Goal: Transaction & Acquisition: Purchase product/service

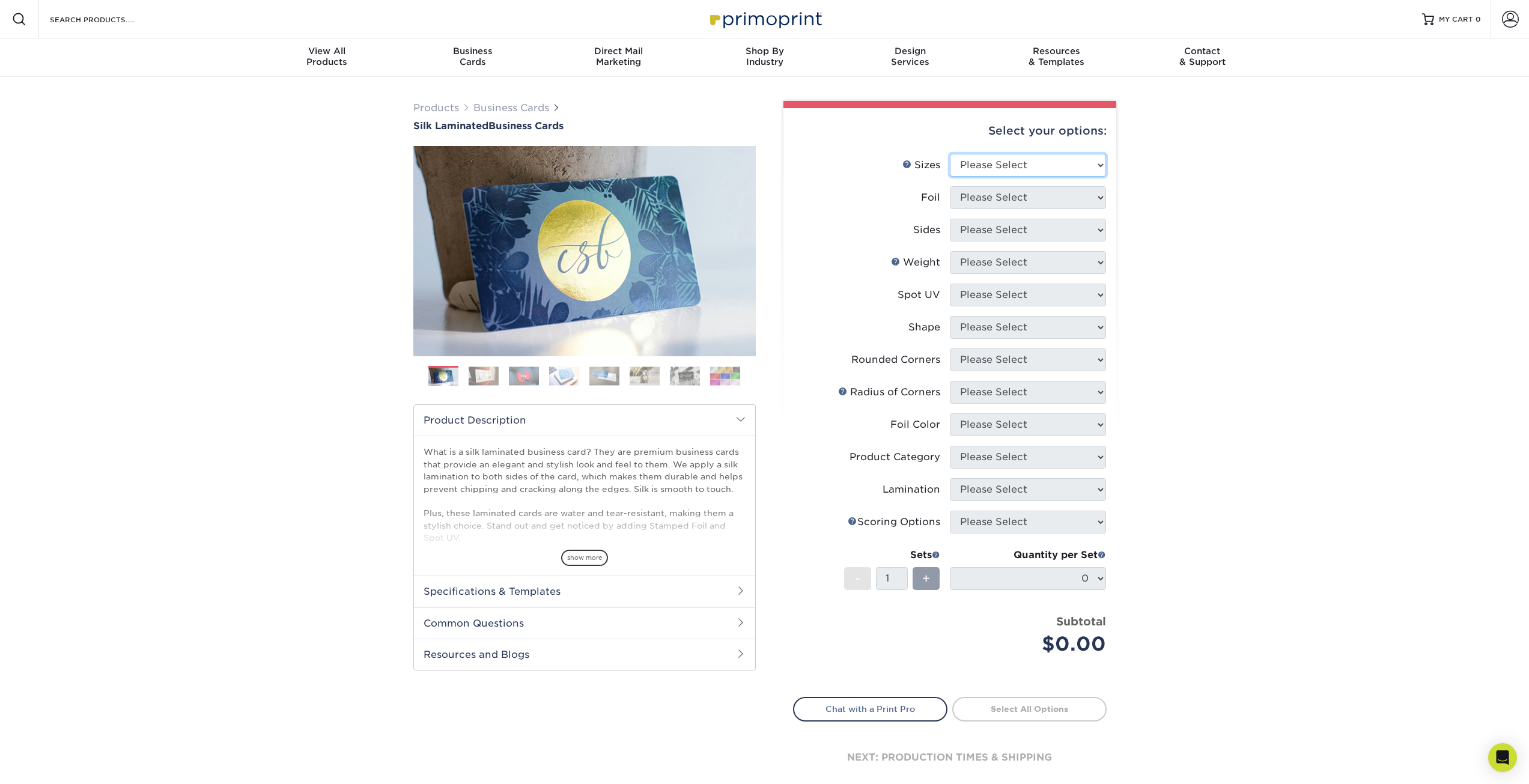
click at [1058, 161] on select "Please Select 1.5" x 3.5" - Mini 1.75" x 3.5" - Mini 2" x 2" - Square 2" x 3" -…" at bounding box center [1028, 165] width 156 height 23
select select "2.00x3.50"
click at [950, 153] on select "Please Select 1.5" x 3.5" - Mini 1.75" x 3.5" - Mini 2" x 2" - Square 2" x 3" -…" at bounding box center [1028, 165] width 156 height 23
click at [1055, 200] on select "Please Select Yes No" at bounding box center [1028, 197] width 156 height 23
click at [1055, 199] on select "Please Select Yes No" at bounding box center [1028, 197] width 156 height 23
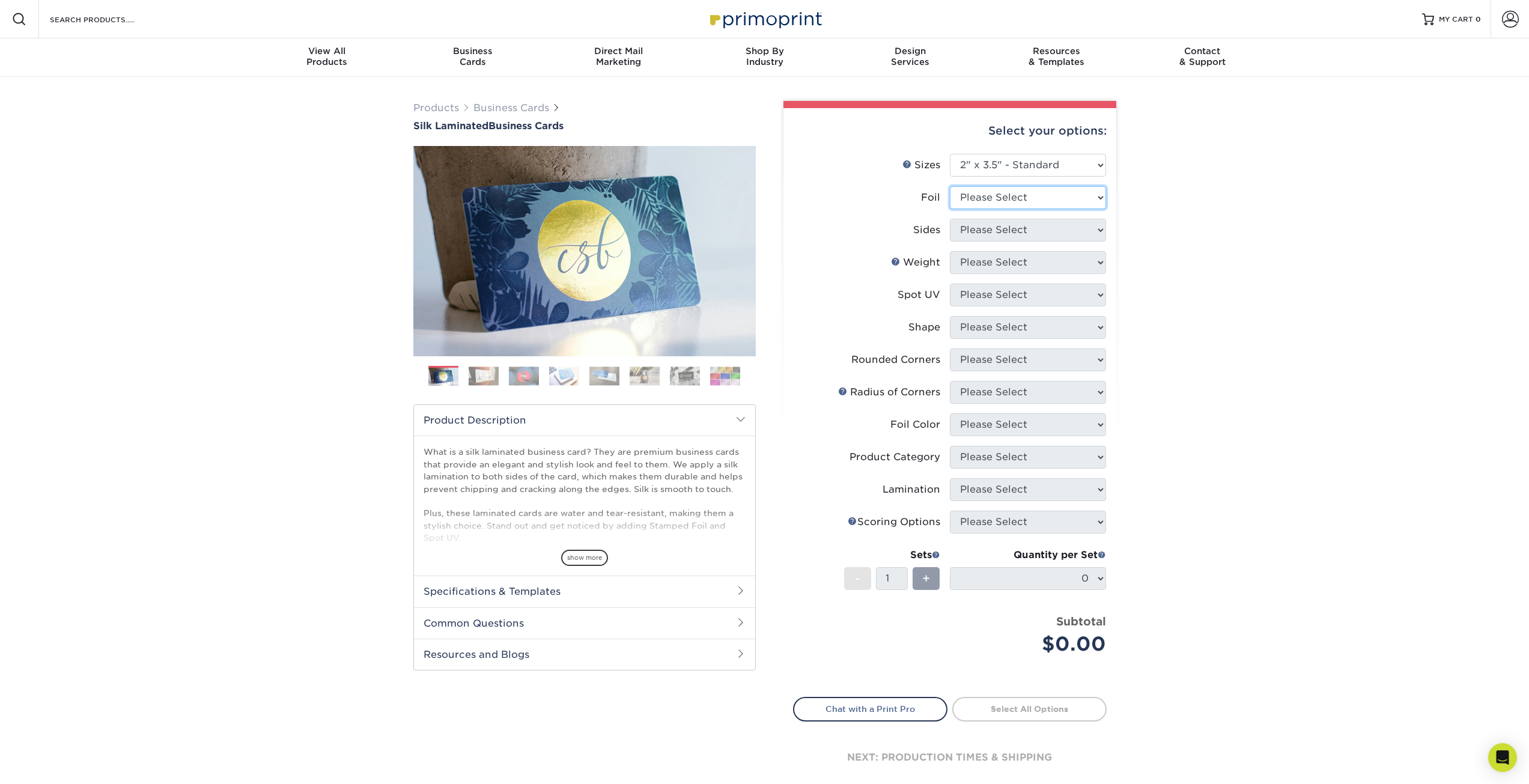
click at [1020, 197] on select "Please Select Yes No" at bounding box center [1028, 197] width 156 height 23
select select "0"
click at [950, 186] on select "Please Select Yes No" at bounding box center [1028, 197] width 156 height 23
click at [1009, 227] on select "Please Select Print Both Sides Print Front Only" at bounding box center [1028, 230] width 156 height 23
select select "32d3c223-f82c-492b-b915-ba065a00862f"
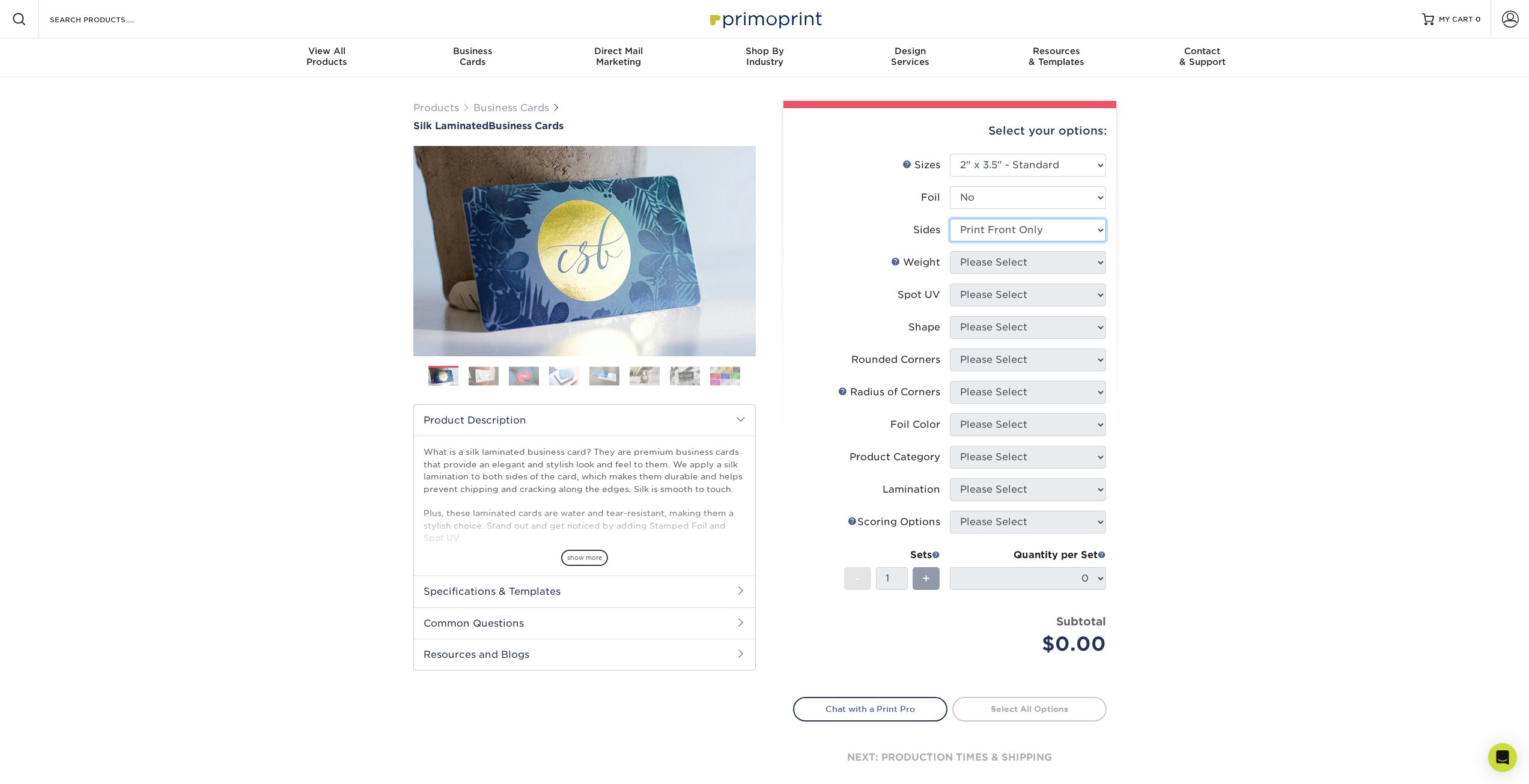
click at [950, 219] on select "Please Select Print Both Sides Print Front Only" at bounding box center [1028, 230] width 156 height 23
click at [1026, 260] on select "Please Select 16PT" at bounding box center [1028, 262] width 156 height 23
click at [950, 251] on select "Please Select 16PT" at bounding box center [1028, 262] width 156 height 23
click at [1020, 270] on select "Please Select 16PT" at bounding box center [1028, 262] width 156 height 23
select select "16PT"
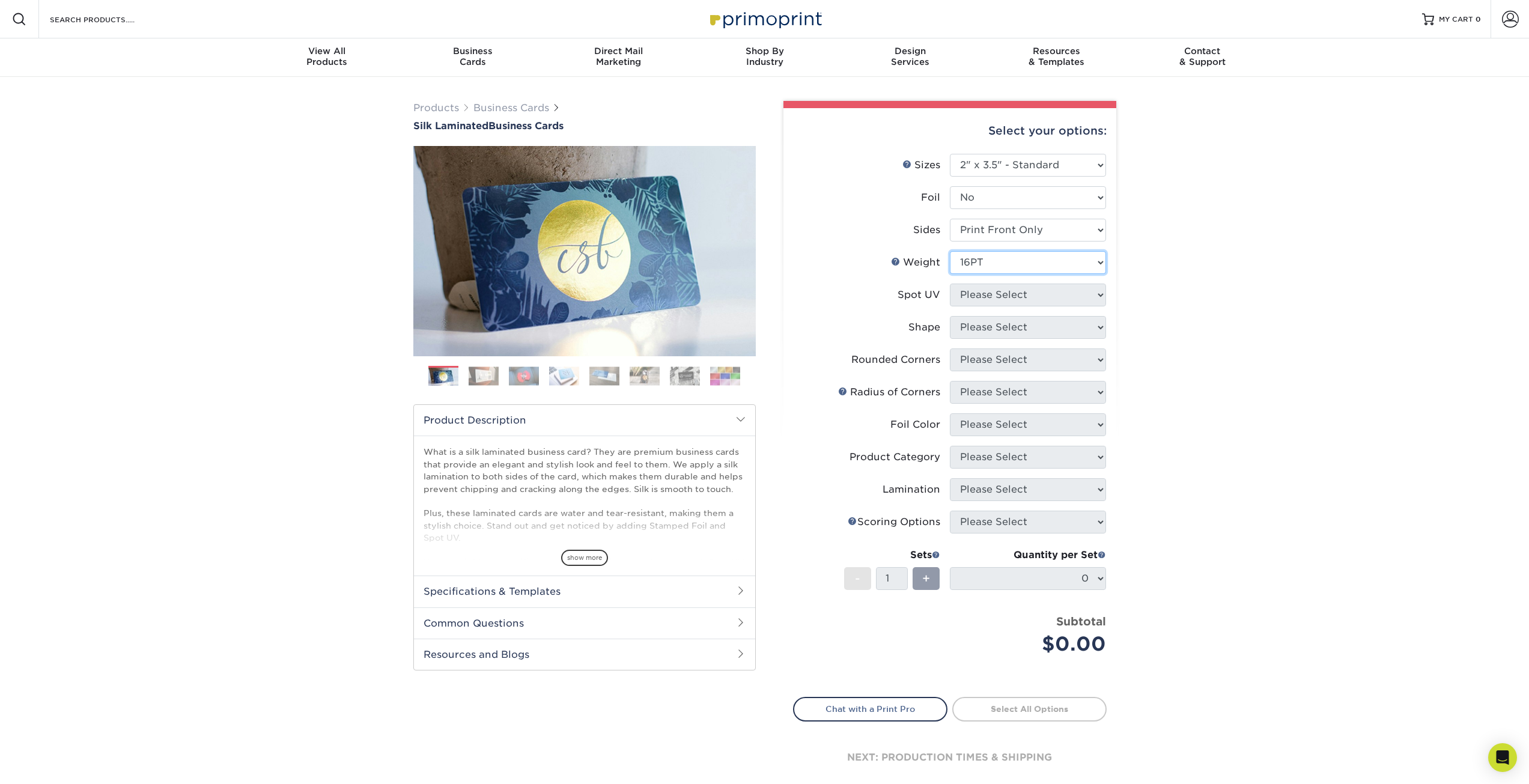
click at [950, 251] on select "Please Select 16PT" at bounding box center [1028, 262] width 156 height 23
click at [1019, 291] on select "Please Select No Spot UV Front Only" at bounding box center [1028, 295] width 156 height 23
select select "1"
click at [950, 284] on select "Please Select No Spot UV Front Only" at bounding box center [1028, 295] width 156 height 23
click at [1019, 326] on select "Please Select Standard" at bounding box center [1028, 328] width 156 height 23
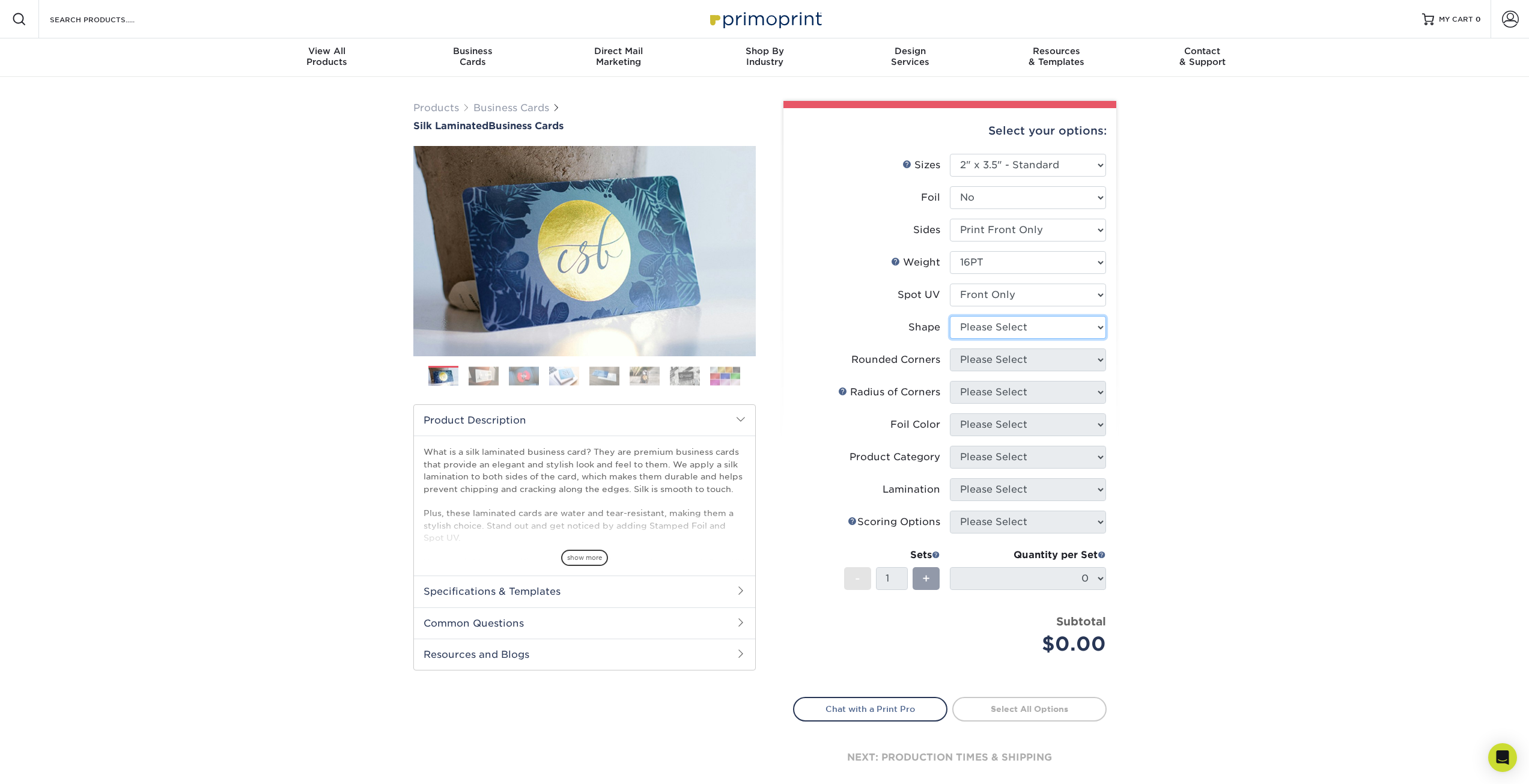
select select "standard"
click at [950, 316] on select "Please Select Standard" at bounding box center [1028, 328] width 156 height 23
click at [1020, 358] on select "Please Select Yes - Round 2 Corners Yes - Round 4 Corners No" at bounding box center [1028, 359] width 156 height 23
select select "0"
click at [950, 348] on select "Please Select Yes - Round 2 Corners Yes - Round 4 Corners No" at bounding box center [1028, 359] width 156 height 23
